Goal: Information Seeking & Learning: Learn about a topic

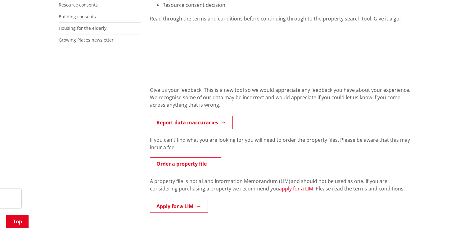
scroll to position [223, 0]
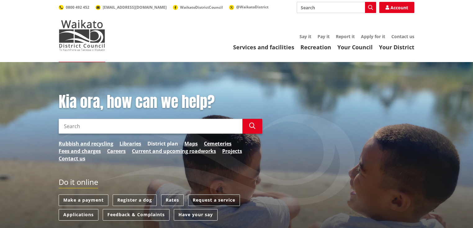
click at [173, 143] on link "District plan" at bounding box center [162, 143] width 31 height 7
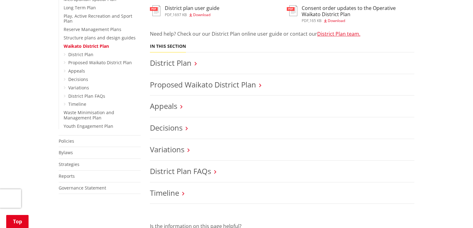
scroll to position [223, 0]
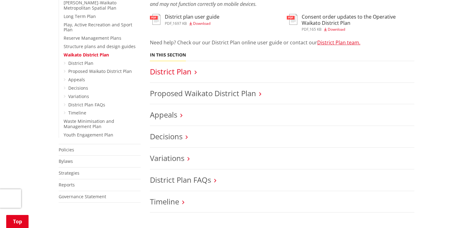
click at [168, 73] on link "District Plan" at bounding box center [171, 71] width 42 height 10
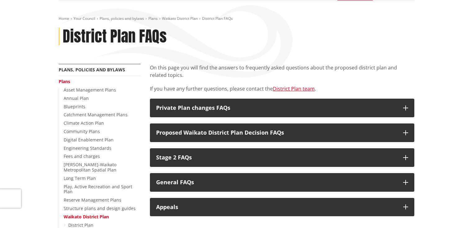
scroll to position [74, 0]
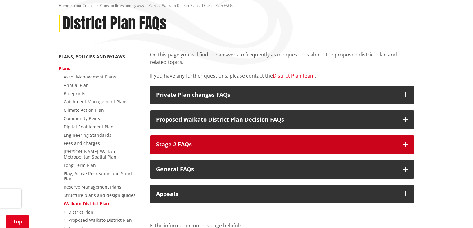
click at [408, 144] on button "Stage 2 FAQs" at bounding box center [282, 144] width 264 height 19
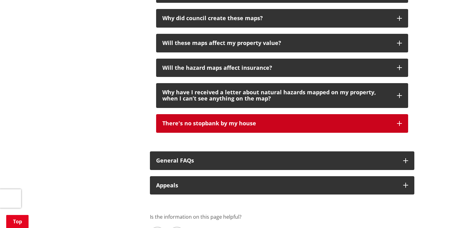
scroll to position [546, 0]
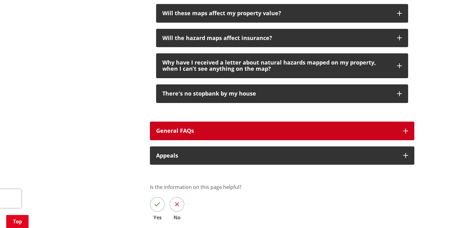
click at [190, 129] on span "General FAQs" at bounding box center [175, 130] width 38 height 7
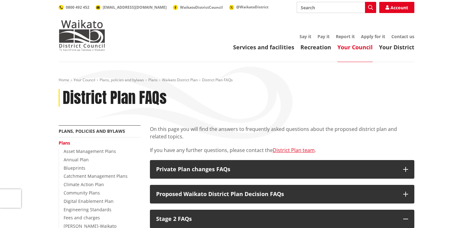
scroll to position [25, 0]
